Goal: Navigation & Orientation: Find specific page/section

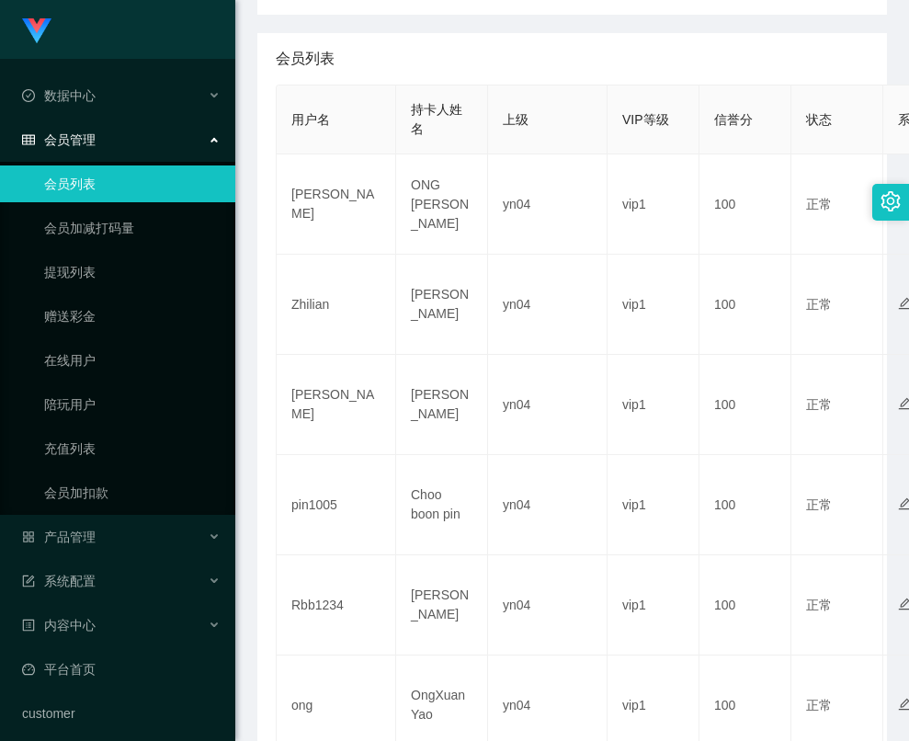
scroll to position [460, 0]
